Goal: Navigation & Orientation: Find specific page/section

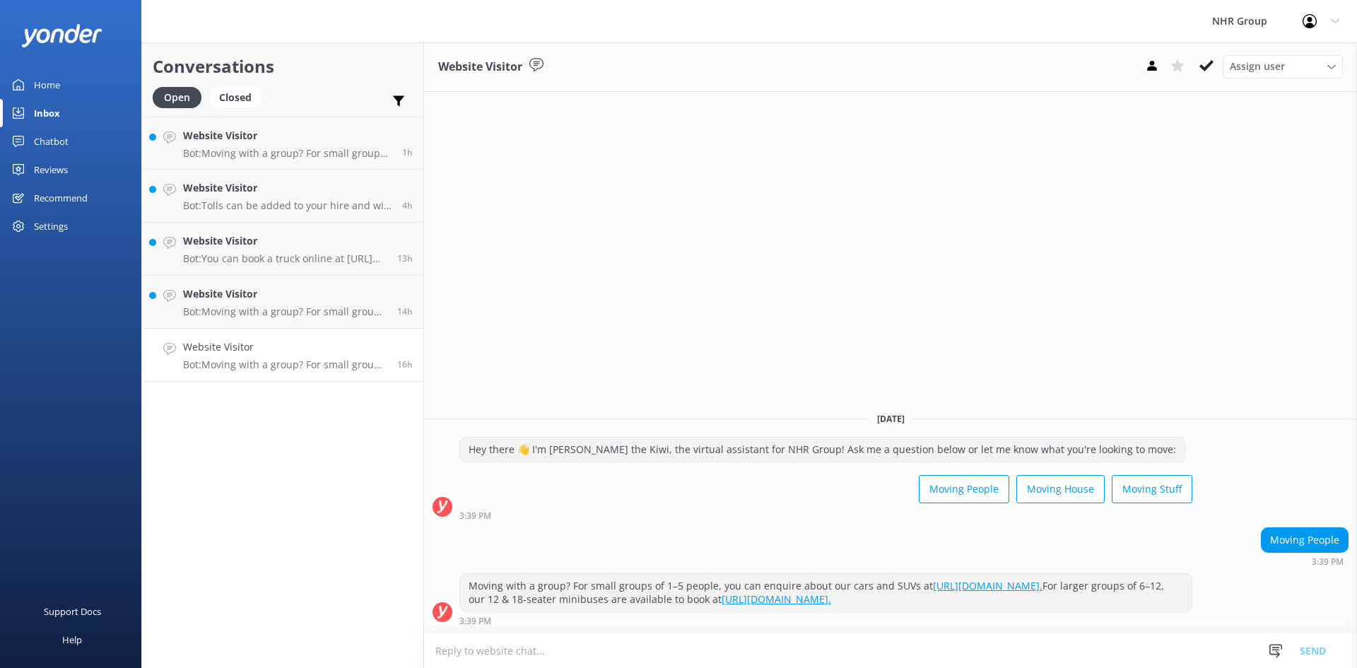
click at [337, 445] on div "Conversations Open Closed Important Assigned to me Unassigned Website Visitor B…" at bounding box center [282, 355] width 283 height 626
click at [48, 143] on div "Chatbot" at bounding box center [51, 141] width 35 height 28
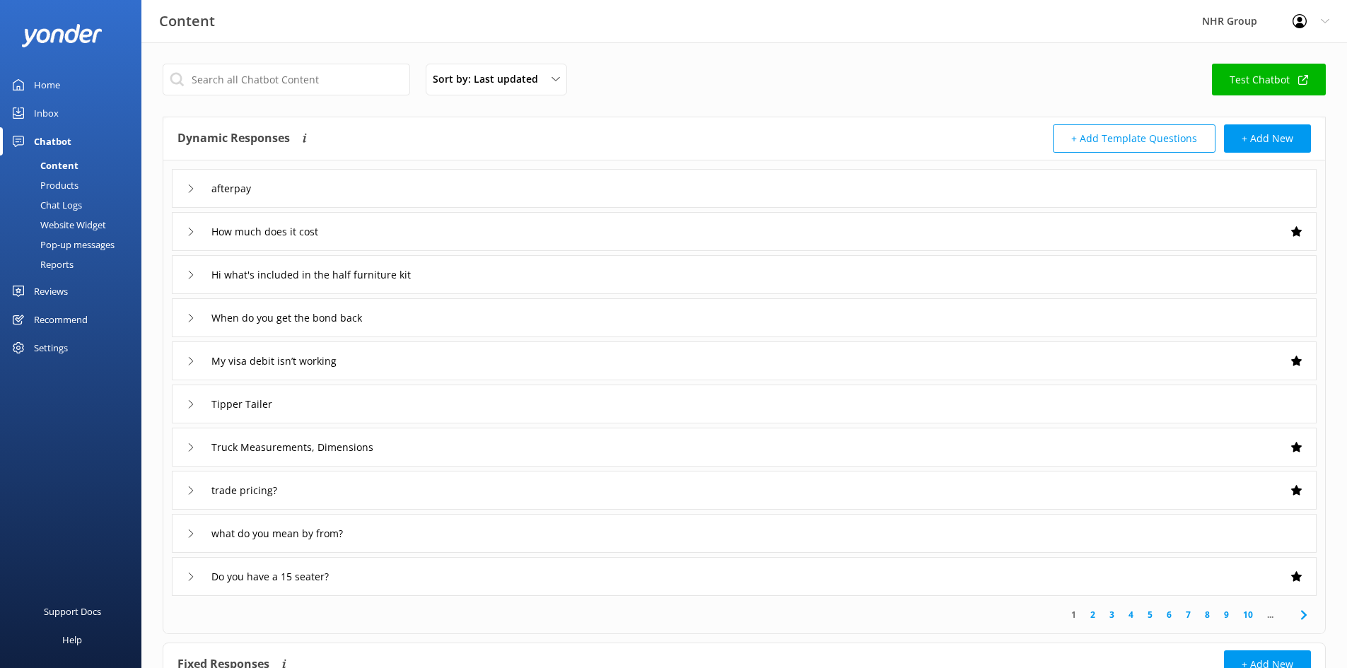
click at [55, 262] on div "Reports" at bounding box center [40, 264] width 65 height 20
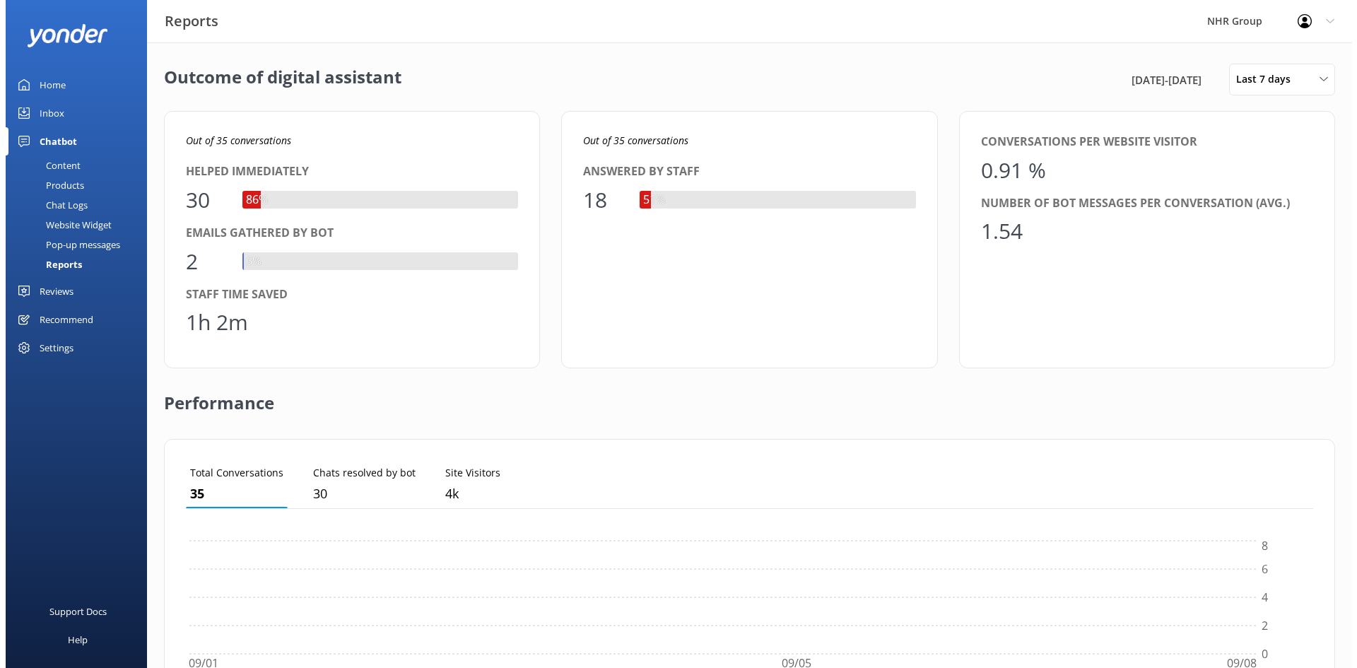
scroll to position [131, 1117]
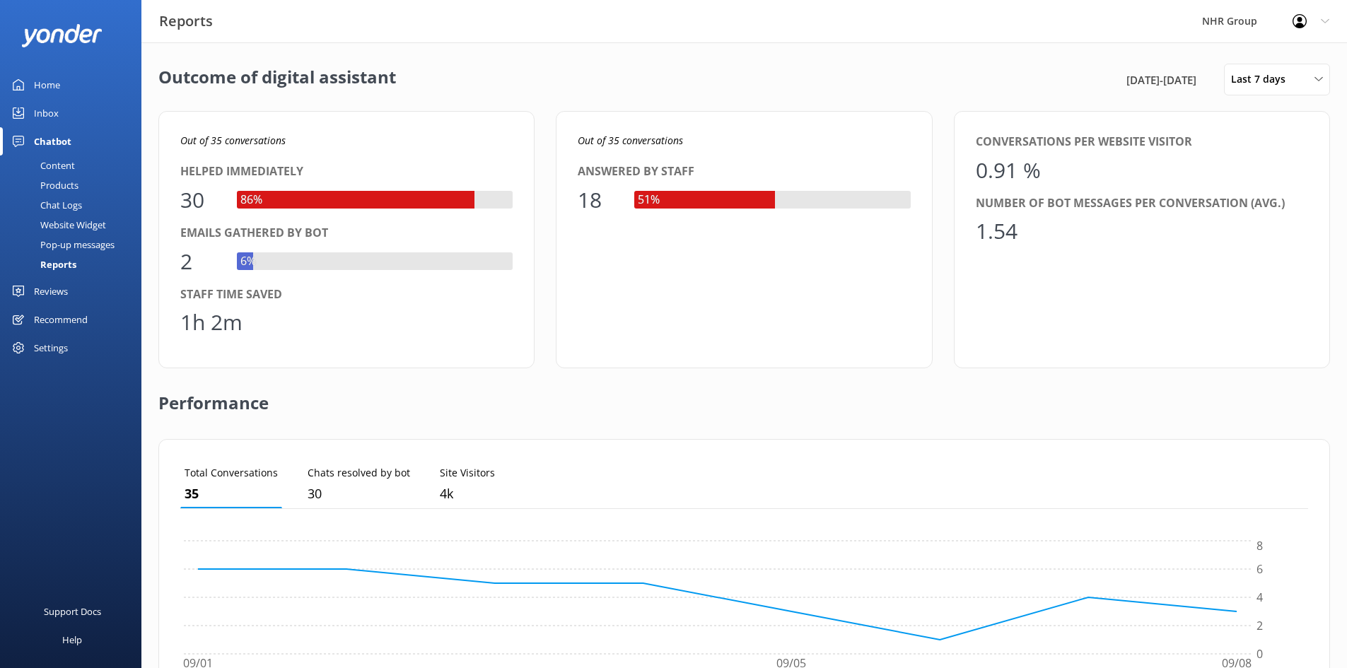
click at [35, 110] on div "Inbox" at bounding box center [46, 113] width 25 height 28
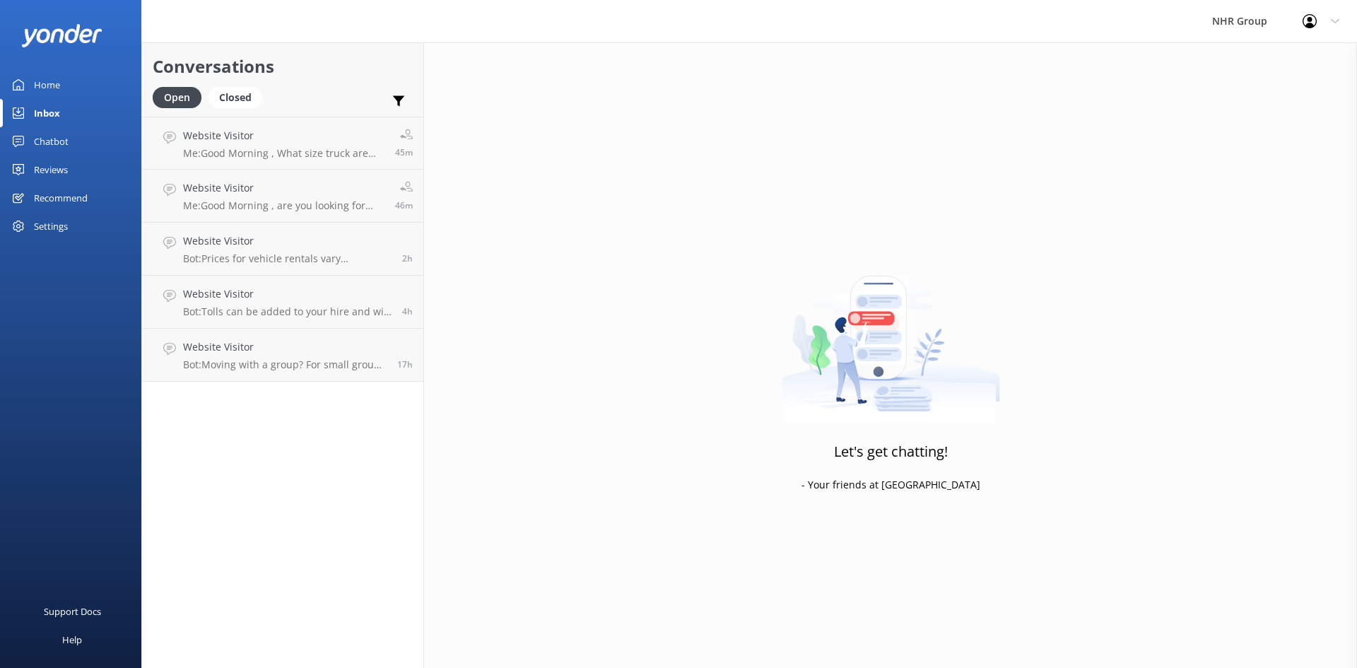
click at [340, 522] on div "Conversations Open Closed Important Assigned to me Unassigned Website Visitor M…" at bounding box center [282, 355] width 283 height 626
click at [273, 345] on h4 "Website Visitor" at bounding box center [285, 347] width 204 height 16
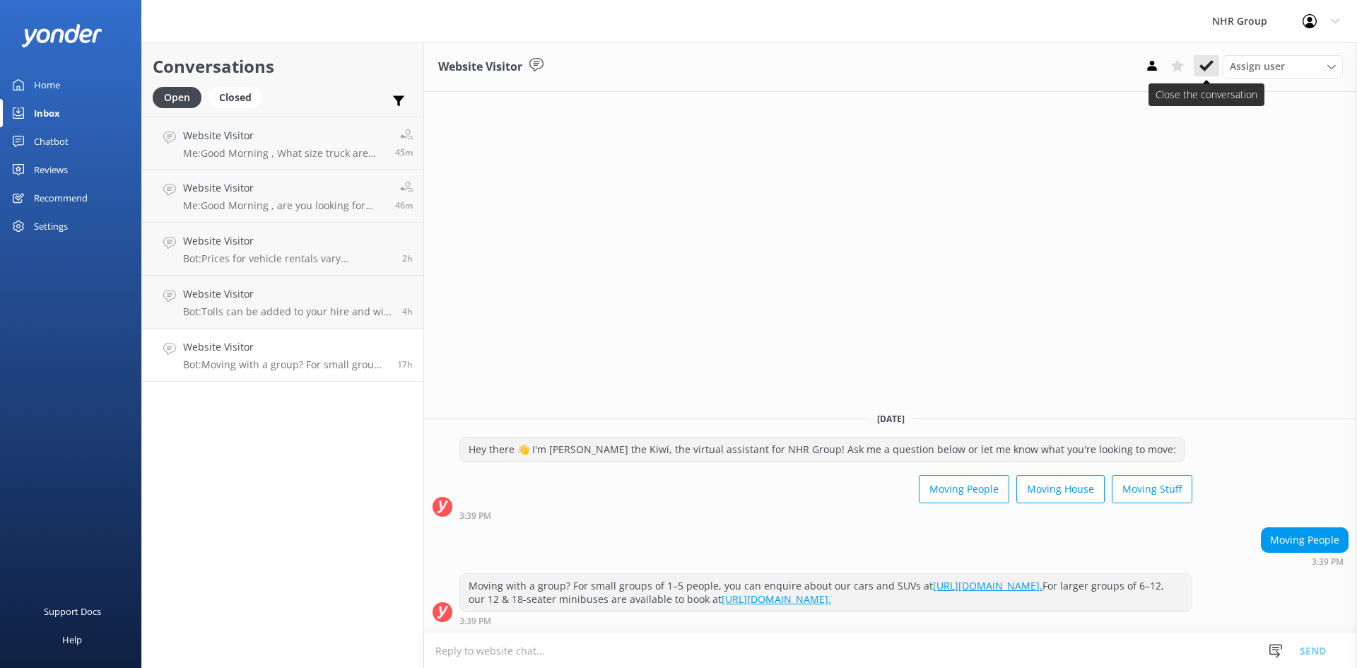
click at [1209, 64] on use at bounding box center [1207, 65] width 14 height 11
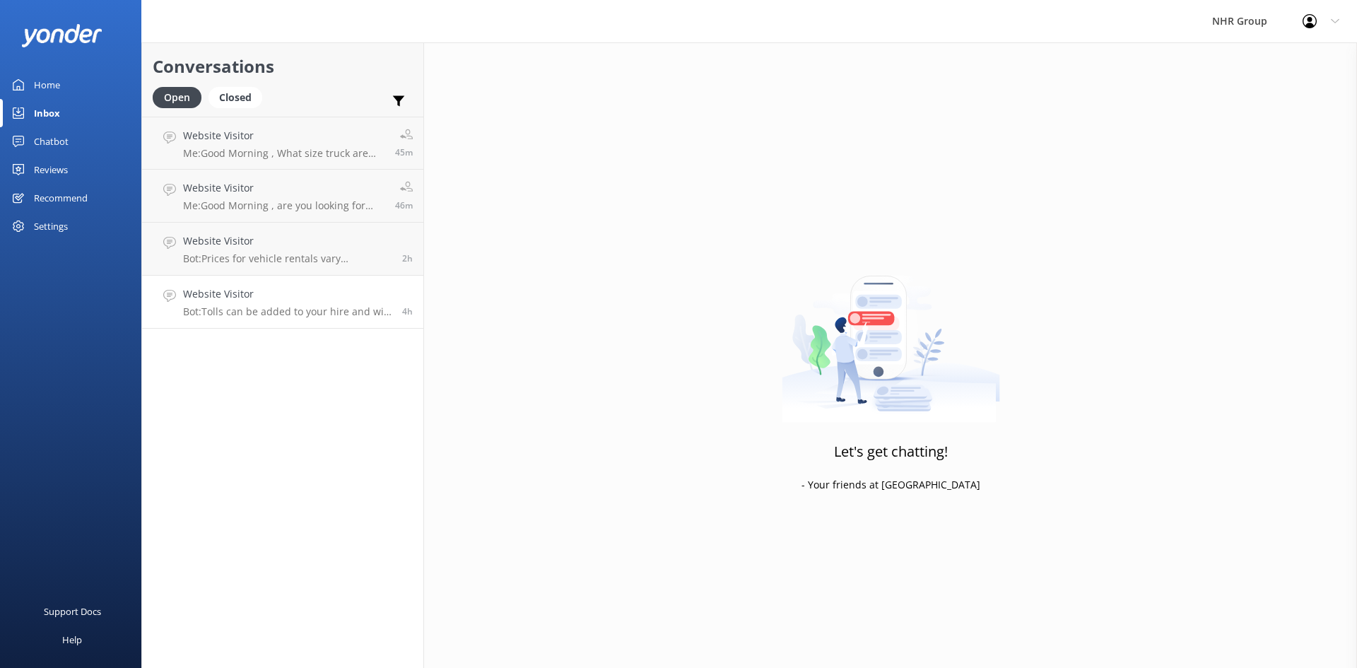
click at [308, 305] on div "Website Visitor Bot: Tolls can be added to your hire and will be charged to the…" at bounding box center [287, 301] width 209 height 31
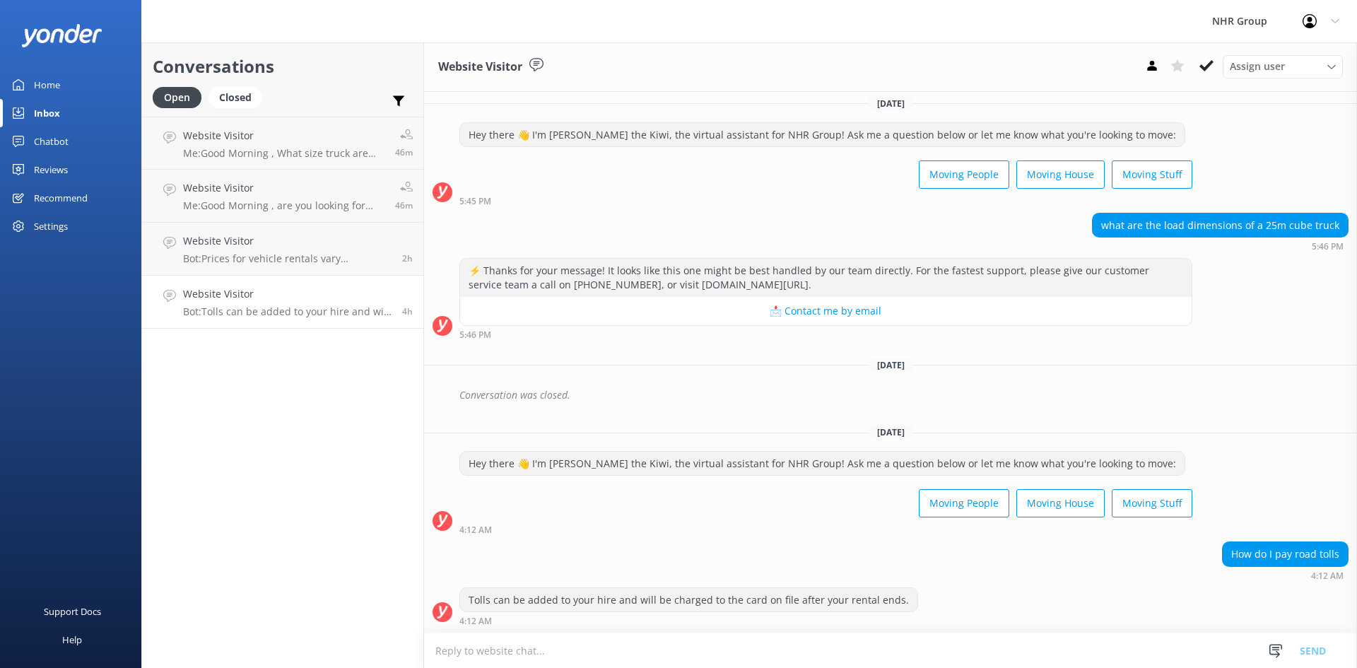
scroll to position [404, 0]
click at [264, 255] on p "Bot: Prices for vehicle rentals vary depending on the vehicle type, location, a…" at bounding box center [287, 258] width 209 height 13
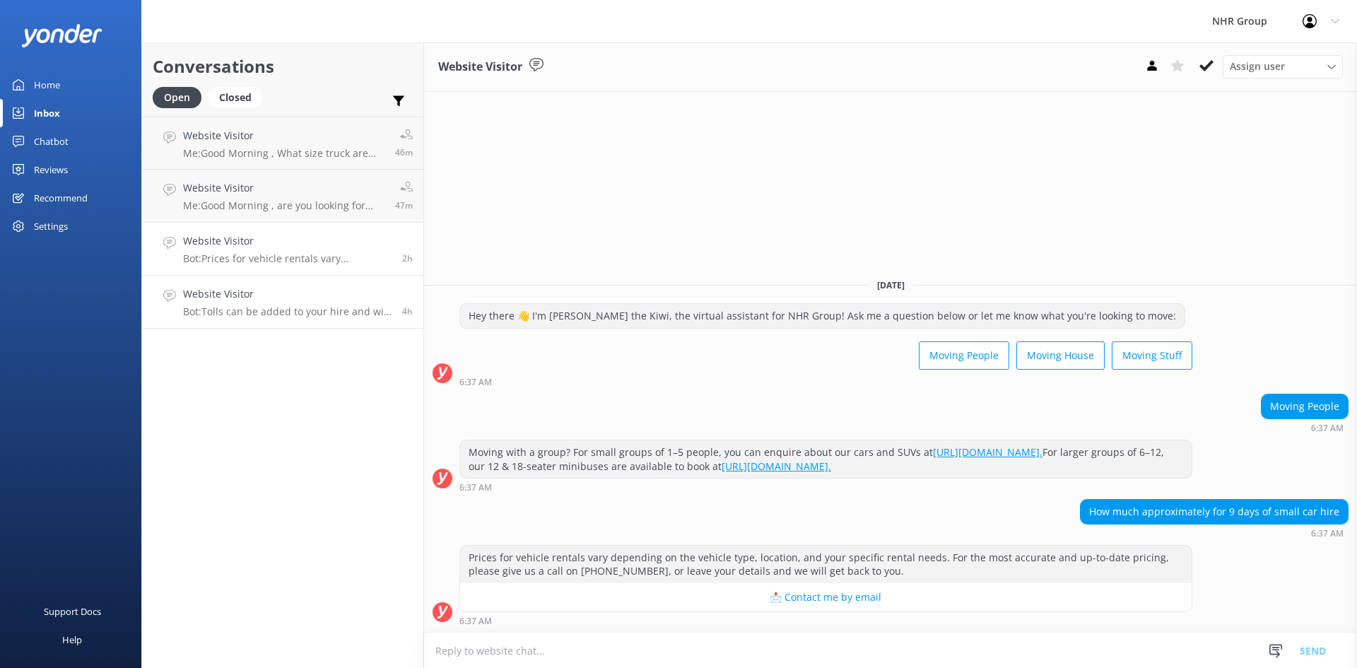
click at [250, 310] on p "Bot: Tolls can be added to your hire and will be charged to the card on file af…" at bounding box center [287, 311] width 209 height 13
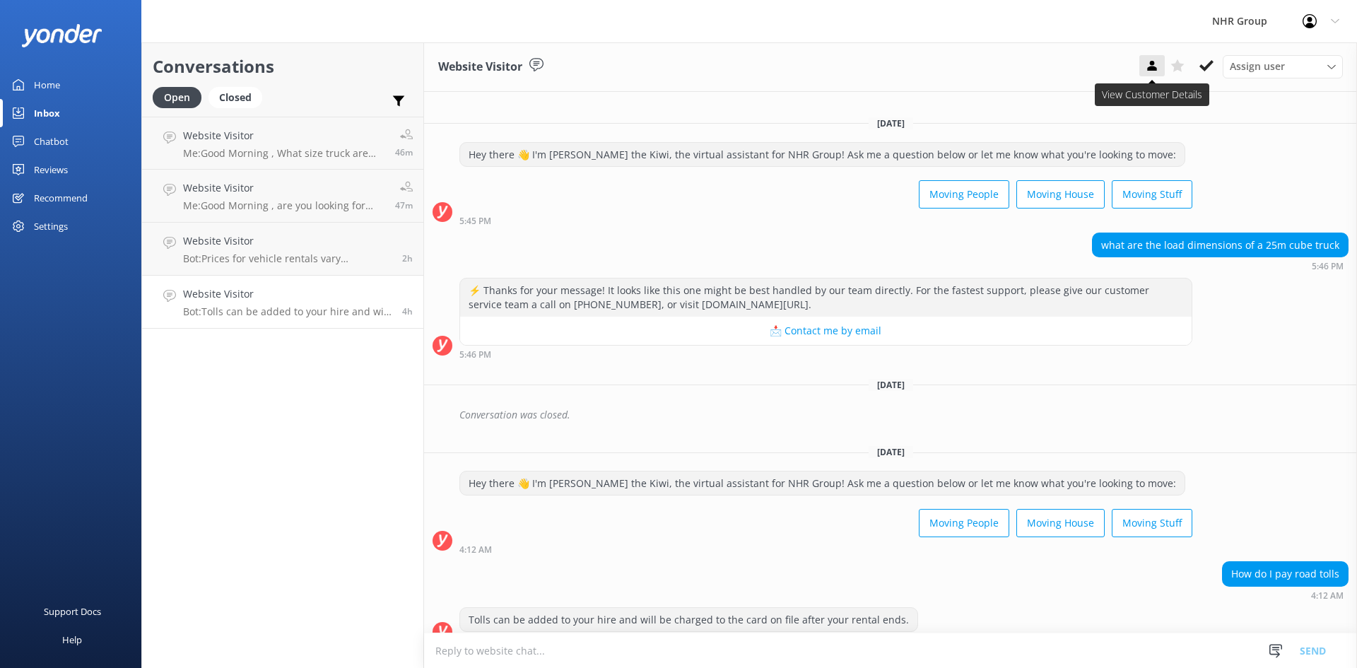
click at [1153, 61] on use at bounding box center [1151, 66] width 9 height 10
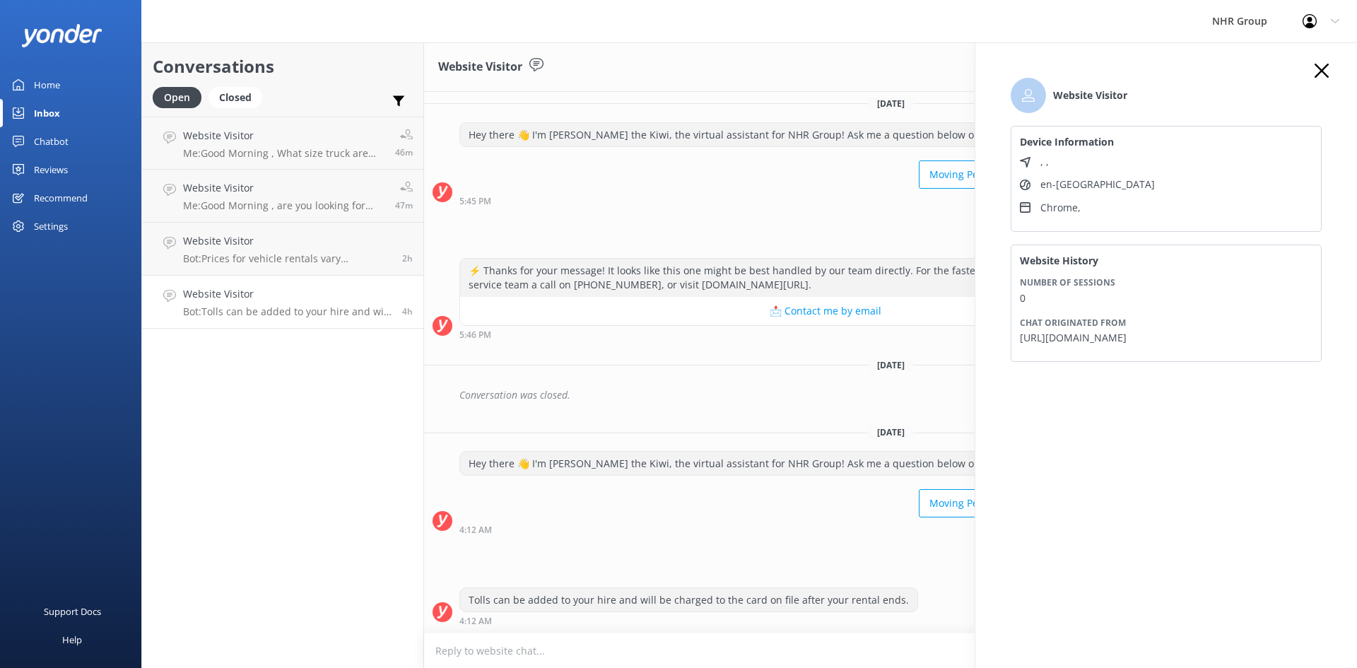
click at [1316, 66] on use "button" at bounding box center [1322, 71] width 14 height 14
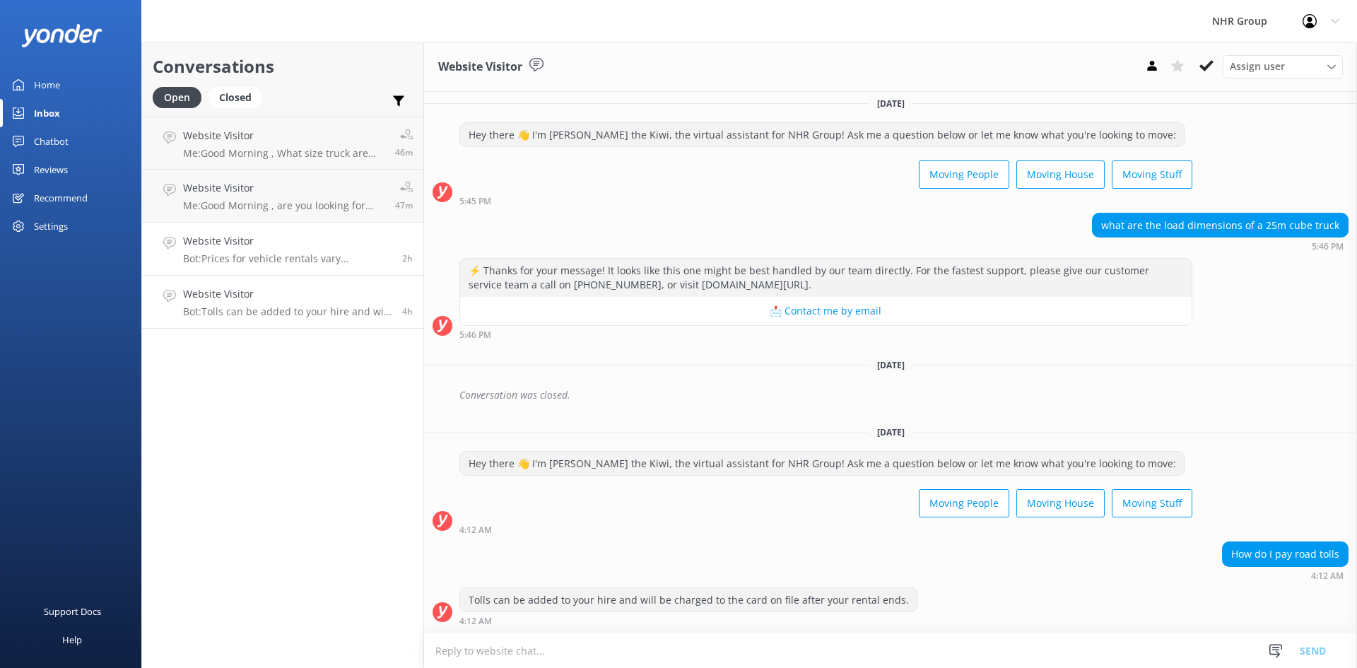
click at [241, 250] on div "Website Visitor Bot: Prices for vehicle rentals vary depending on the vehicle t…" at bounding box center [287, 248] width 209 height 31
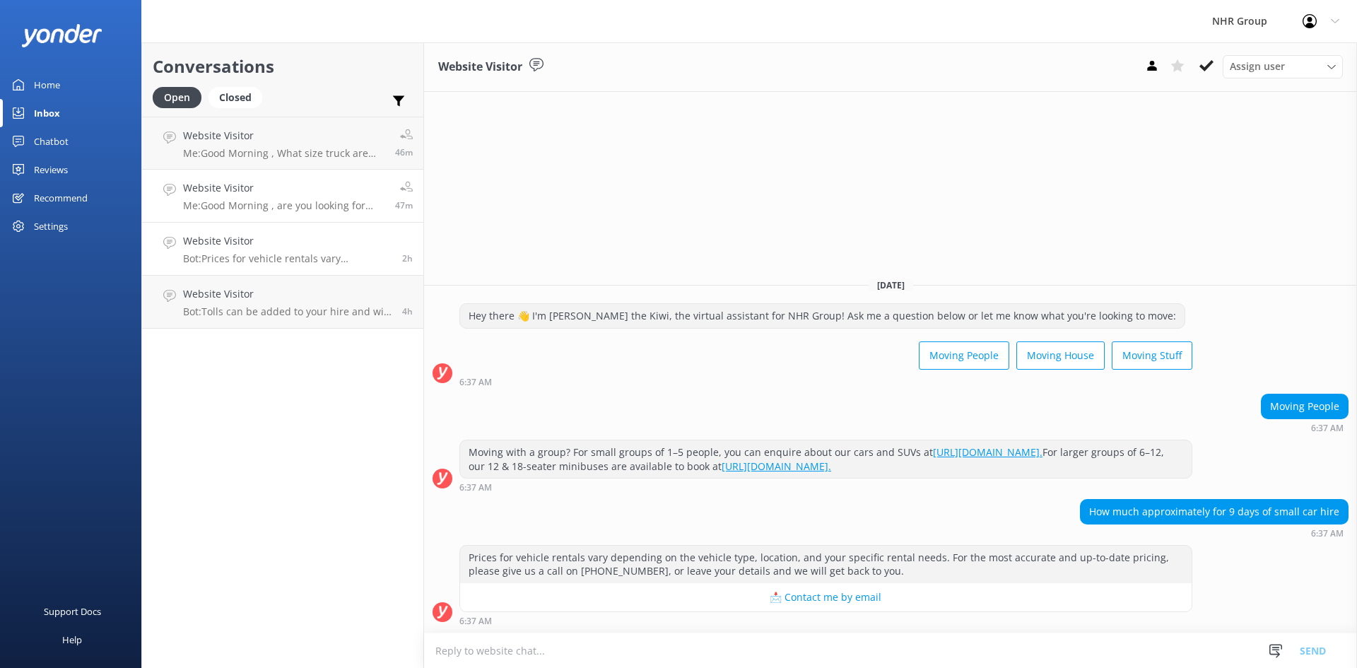
click at [217, 197] on div "Website Visitor Me: Good Morning , are you looking for passenger van ? May i as…" at bounding box center [283, 195] width 201 height 31
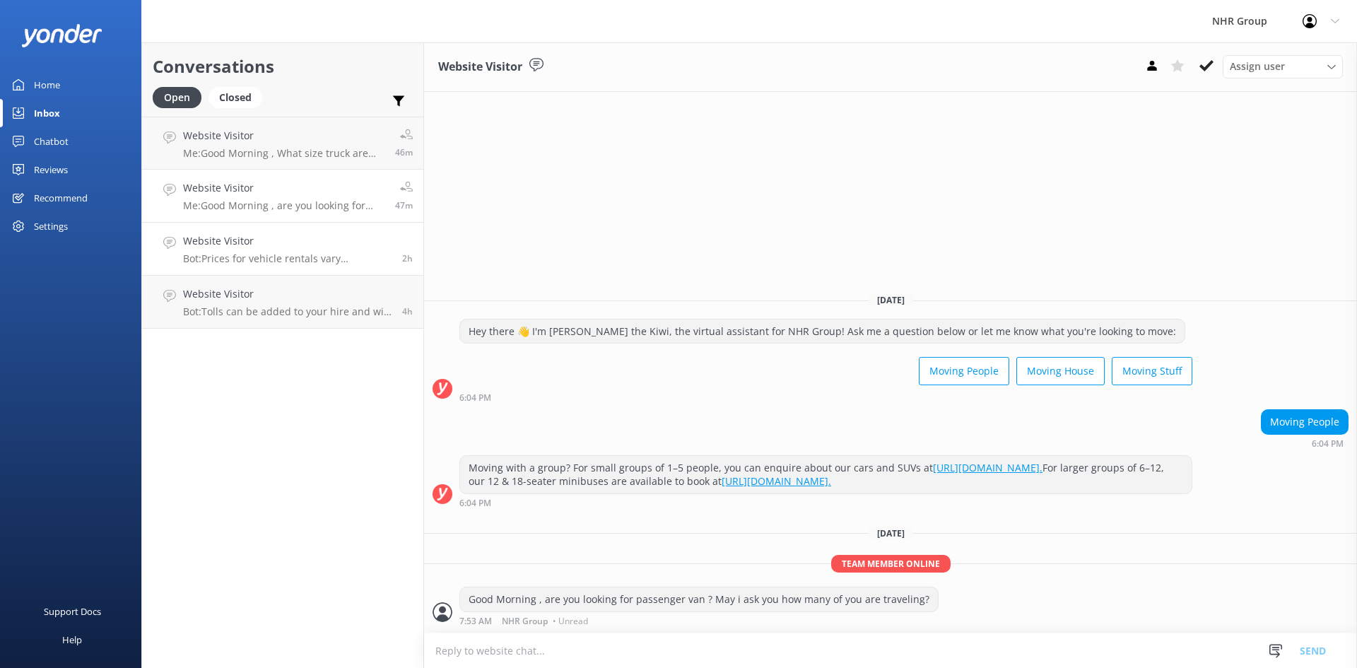
click at [233, 247] on h4 "Website Visitor" at bounding box center [287, 241] width 209 height 16
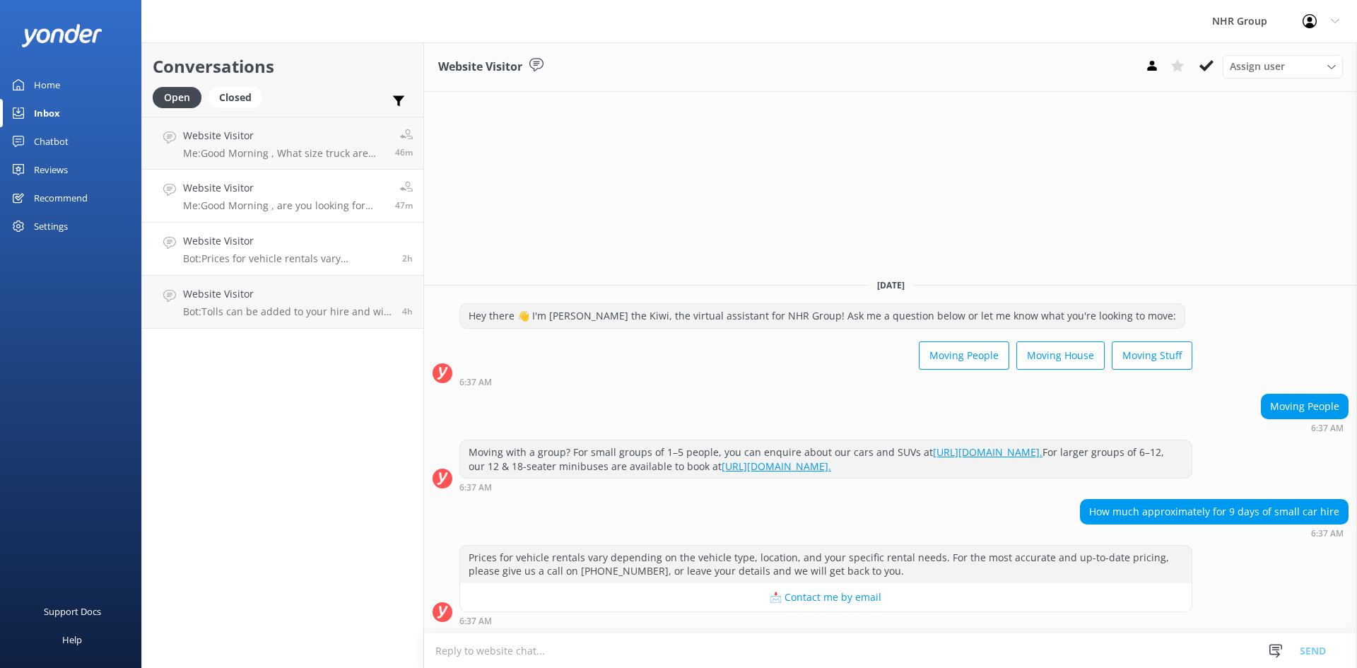
click at [233, 188] on h4 "Website Visitor" at bounding box center [283, 188] width 201 height 16
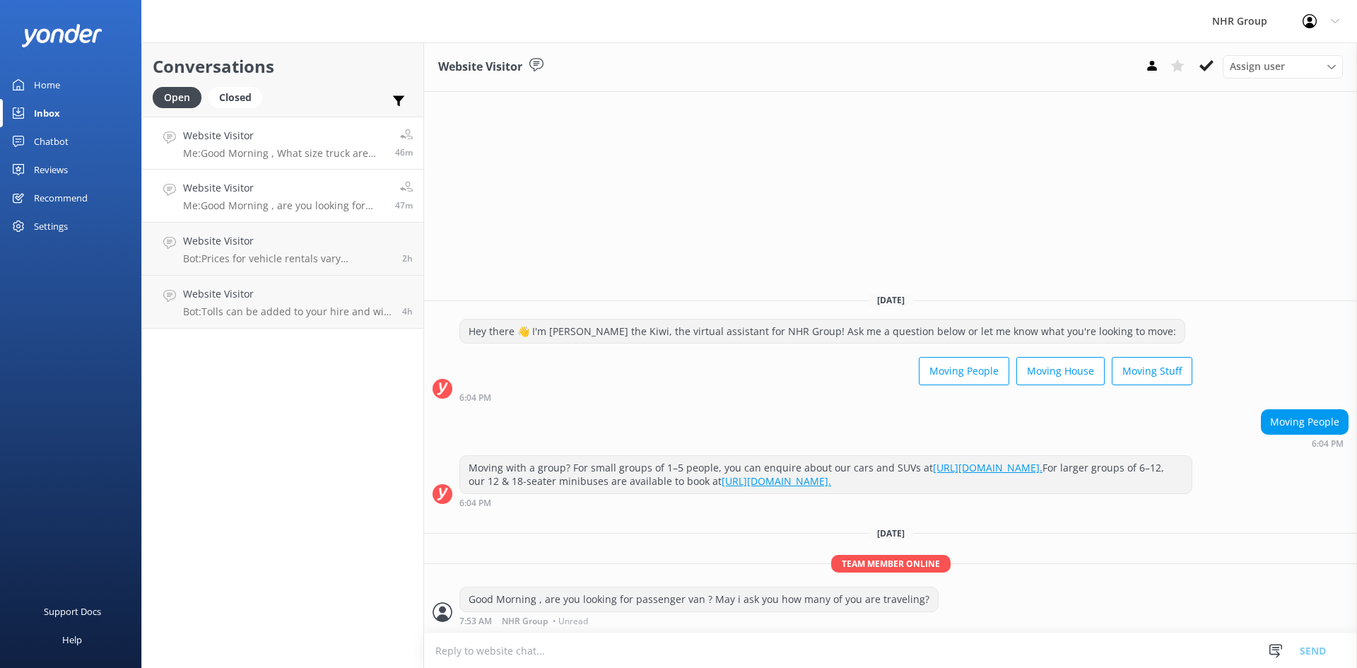
click at [229, 139] on h4 "Website Visitor" at bounding box center [283, 136] width 201 height 16
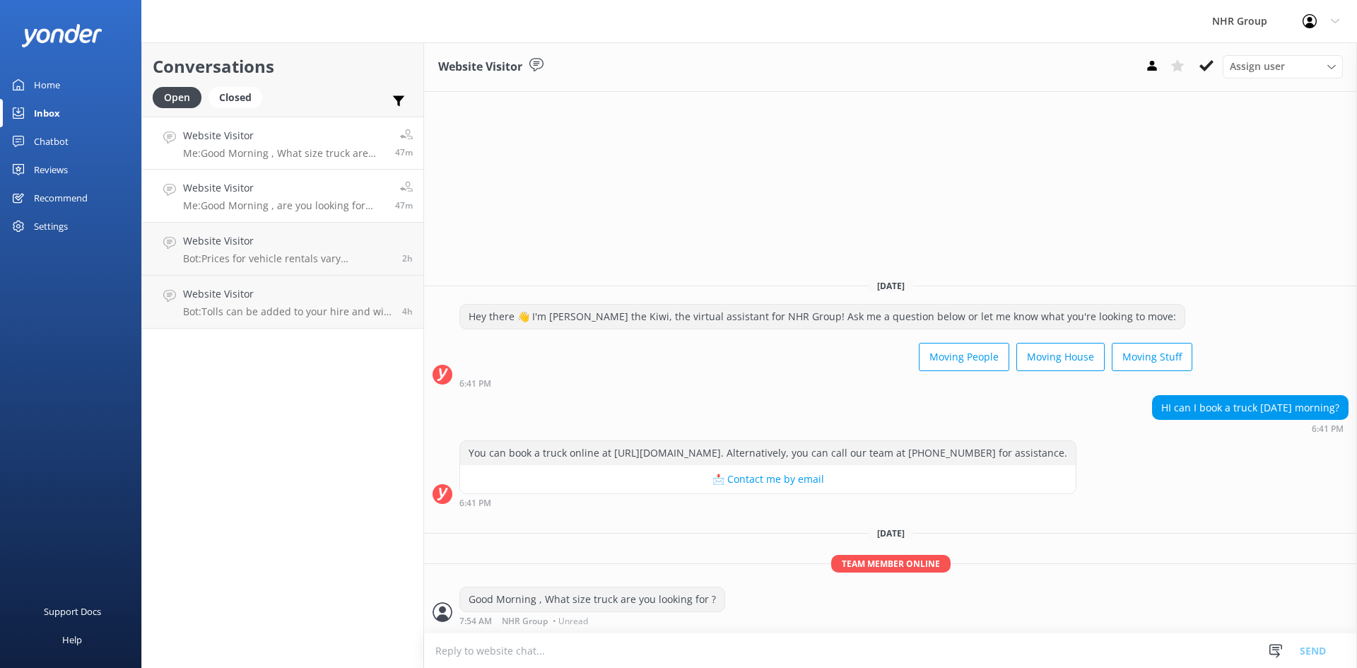
click at [194, 187] on h4 "Website Visitor" at bounding box center [283, 188] width 201 height 16
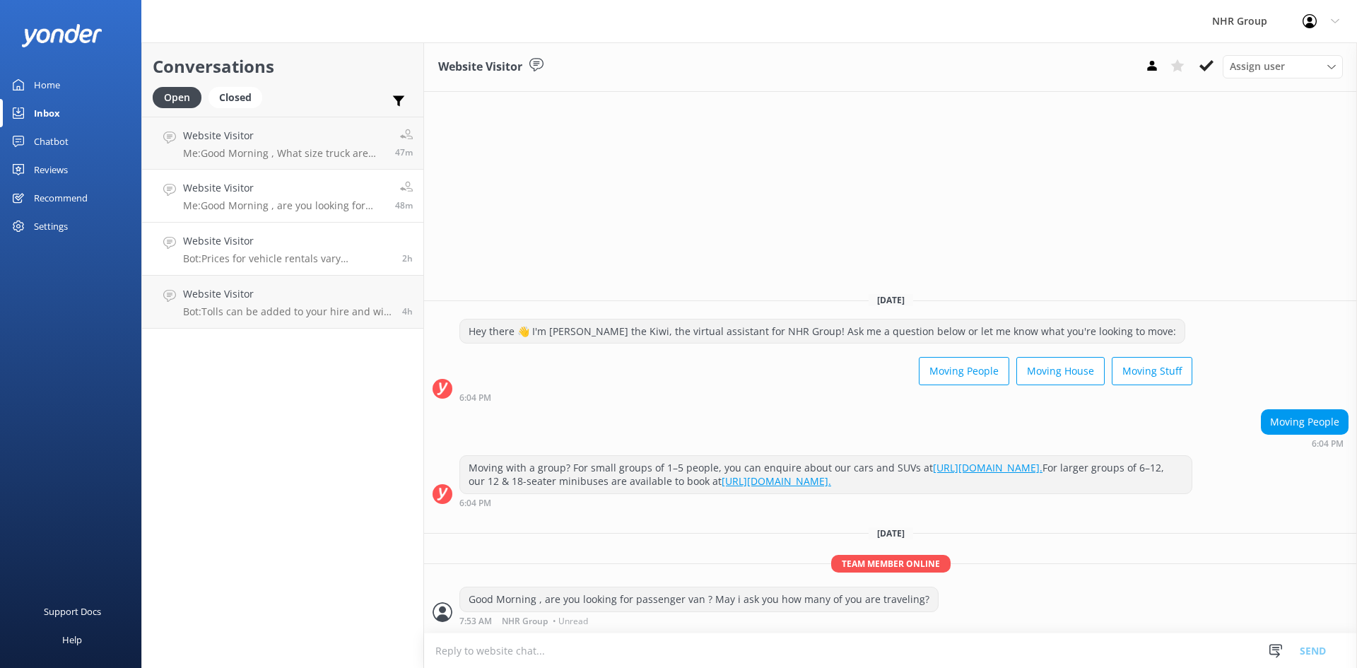
click at [242, 259] on p "Bot: Prices for vehicle rentals vary depending on the vehicle type, location, a…" at bounding box center [287, 258] width 209 height 13
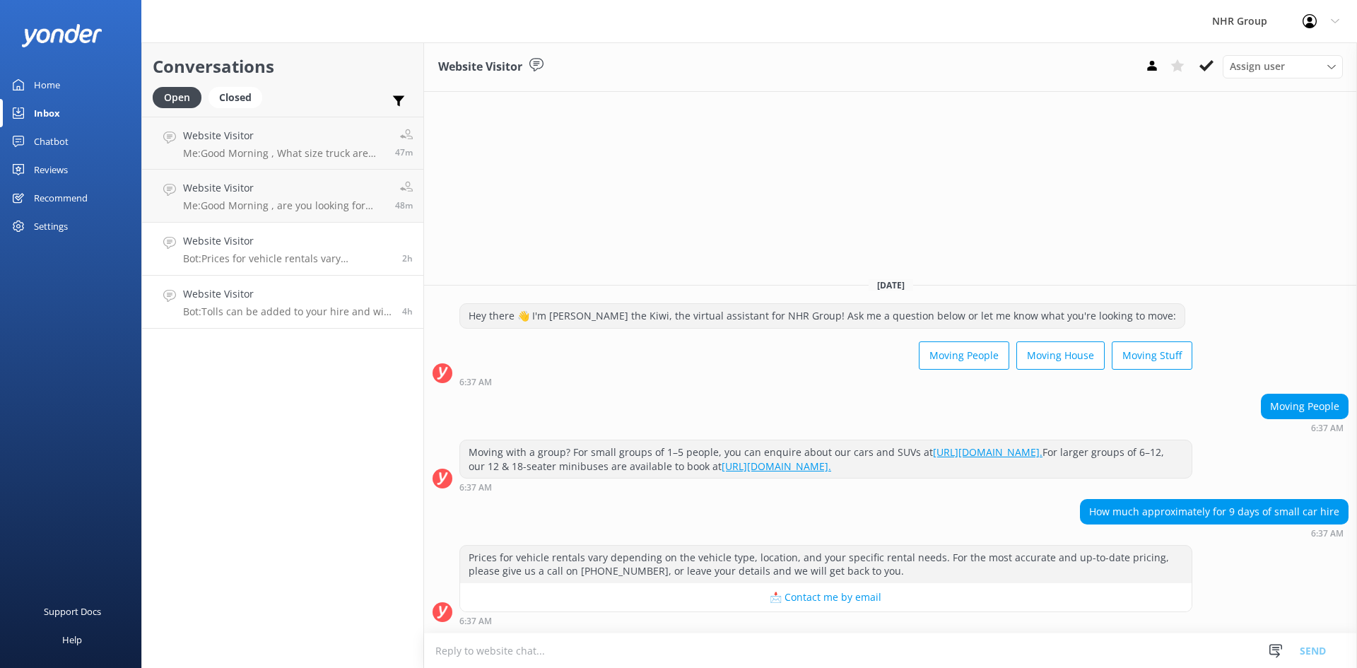
click at [249, 294] on h4 "Website Visitor" at bounding box center [287, 294] width 209 height 16
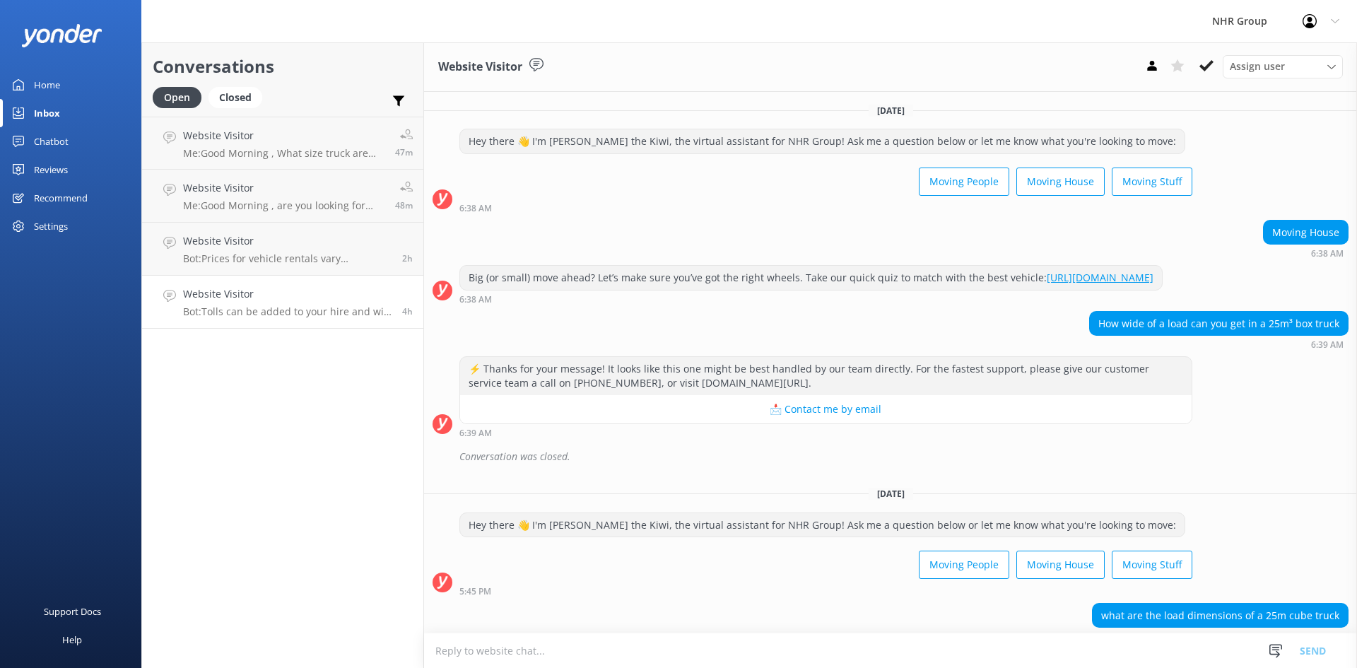
scroll to position [225, 0]
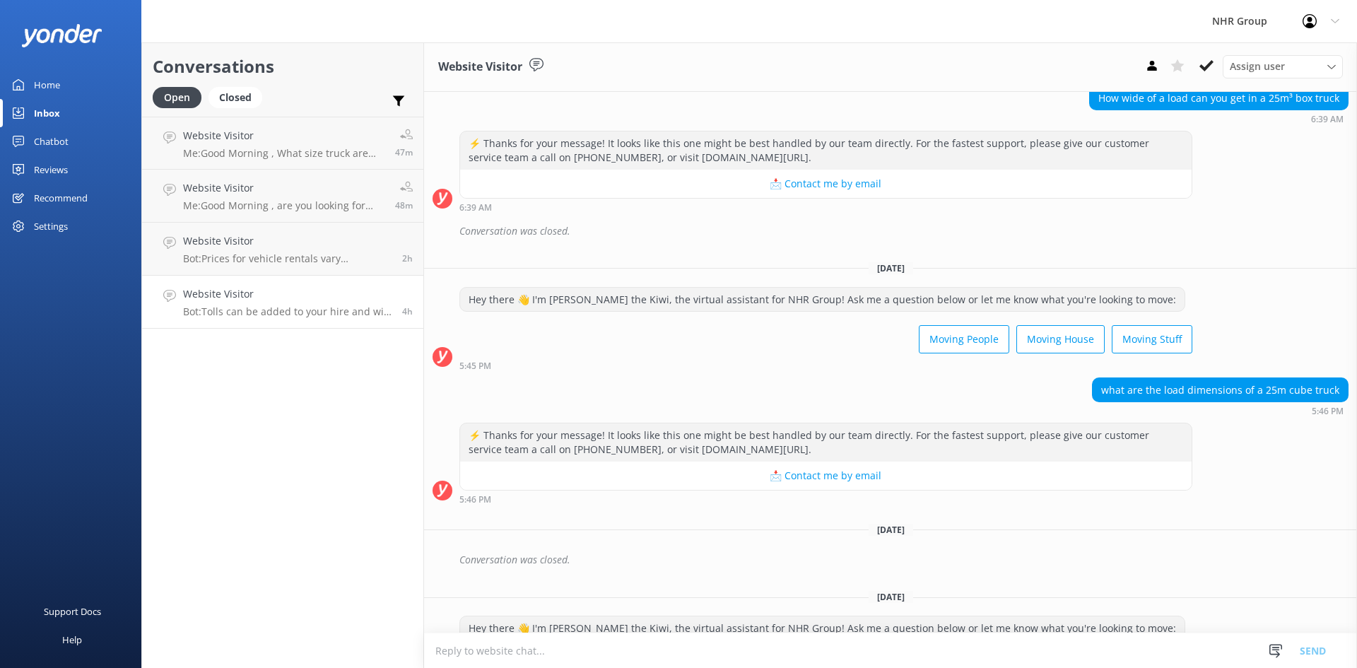
click at [49, 90] on div "Home" at bounding box center [47, 85] width 26 height 28
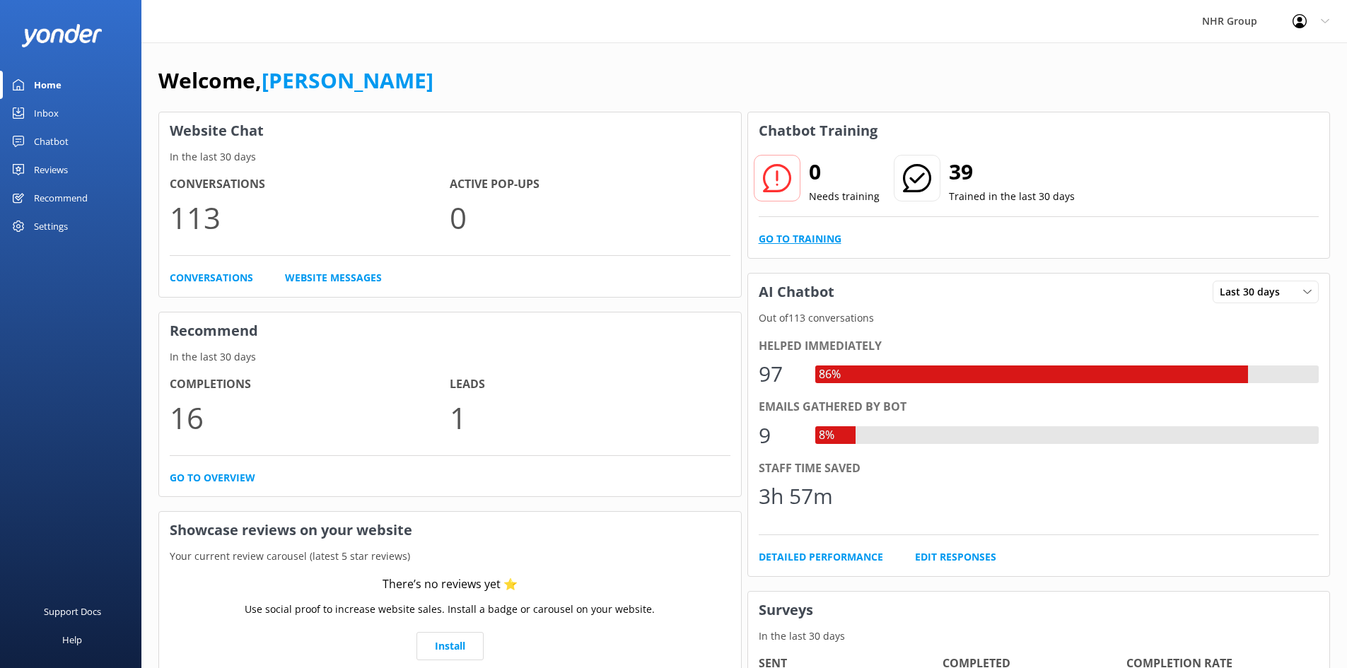
click at [824, 237] on link "Go to Training" at bounding box center [799, 239] width 83 height 16
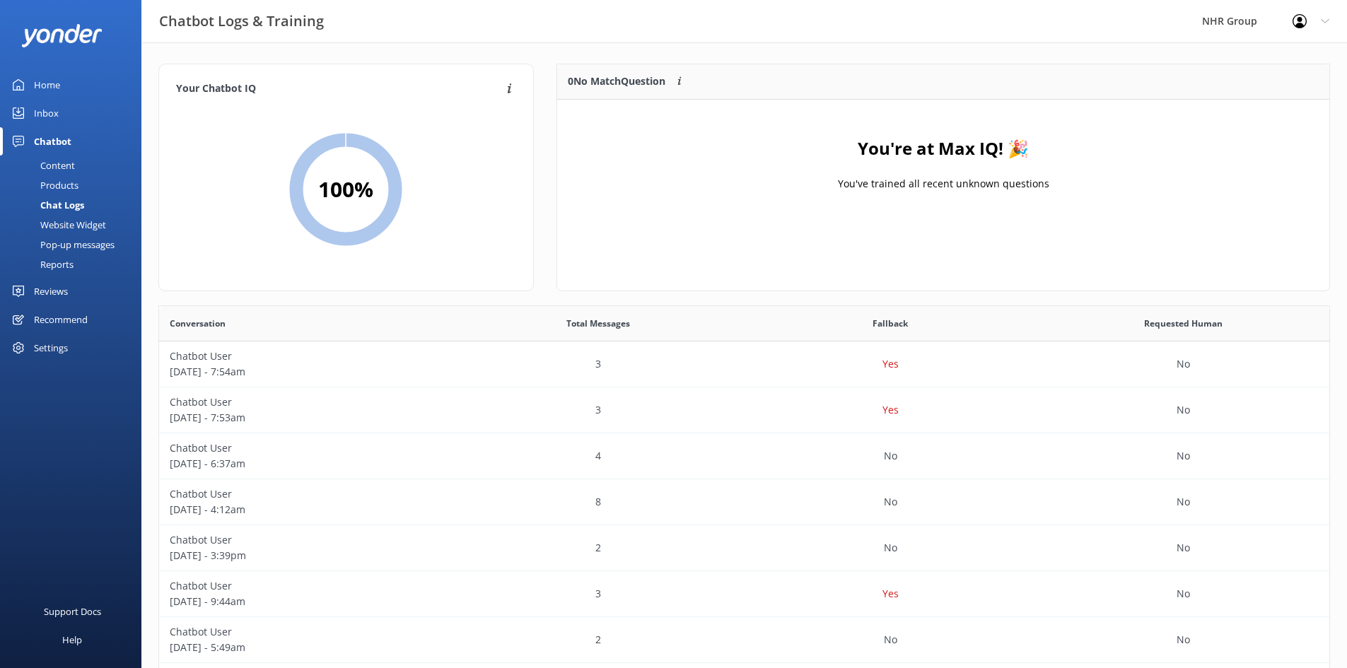
click at [47, 84] on div "Home" at bounding box center [47, 85] width 26 height 28
